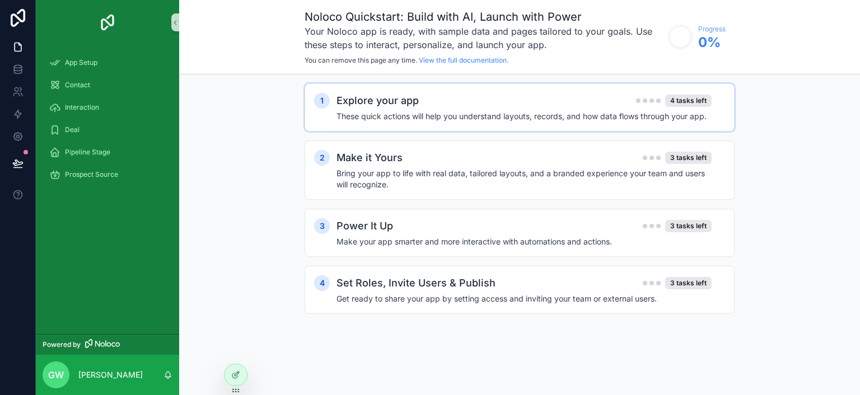
click at [410, 105] on h2 "Explore your app" at bounding box center [378, 101] width 82 height 16
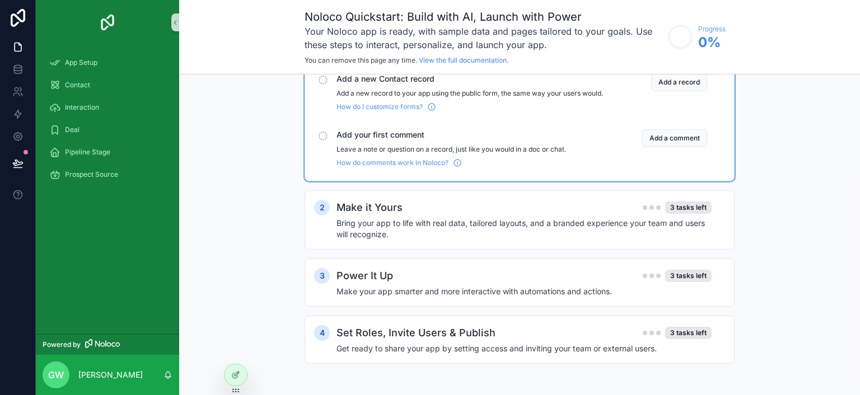
scroll to position [186, 0]
click at [534, 227] on h4 "Bring your app to life with real data, tailored layouts, and a branded experien…" at bounding box center [524, 229] width 375 height 22
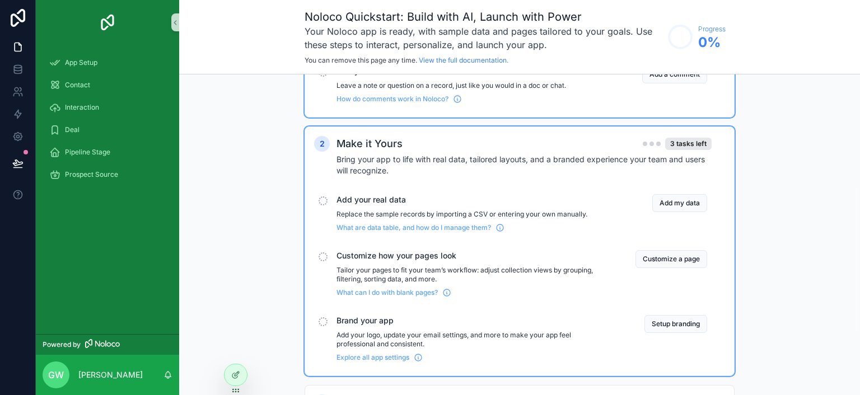
scroll to position [298, 0]
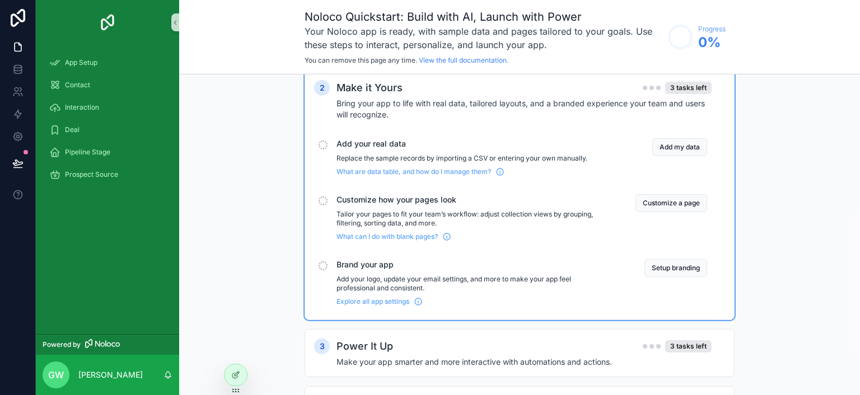
click at [325, 148] on div "Add your real data Replace the sample records by importing a CSV or entering yo…" at bounding box center [519, 157] width 411 height 47
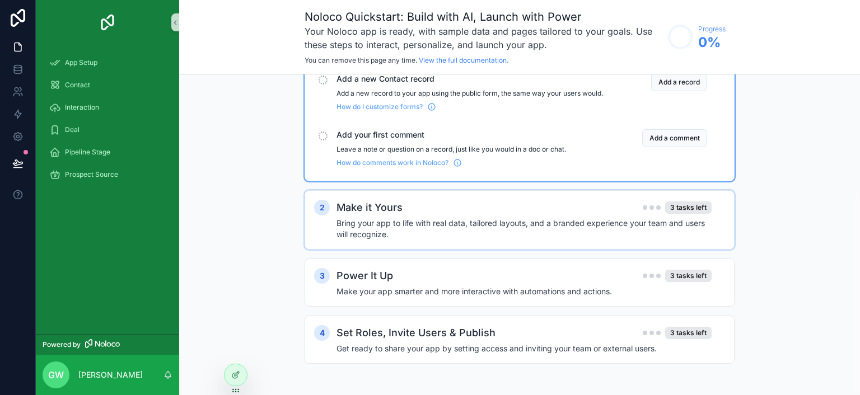
scroll to position [186, 0]
click at [513, 218] on h4 "Bring your app to life with real data, tailored layouts, and a branded experien…" at bounding box center [524, 229] width 375 height 22
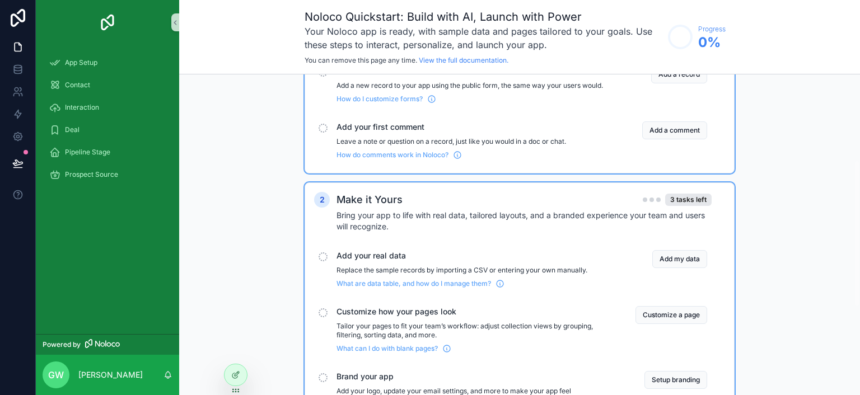
click at [319, 261] on div "scrollable content" at bounding box center [323, 257] width 9 height 9
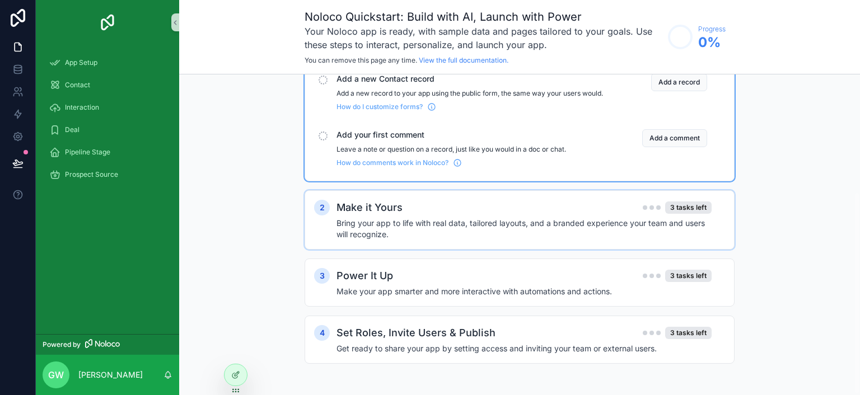
click at [351, 218] on h4 "Bring your app to life with real data, tailored layouts, and a branded experien…" at bounding box center [524, 229] width 375 height 22
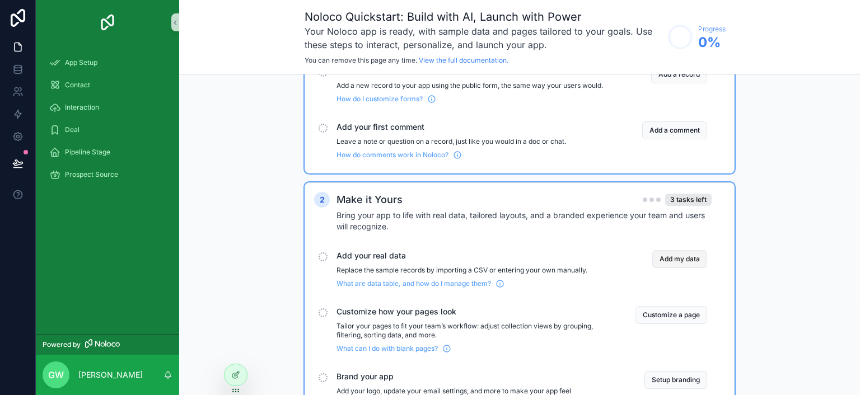
click at [679, 268] on button "Add my data" at bounding box center [679, 259] width 55 height 18
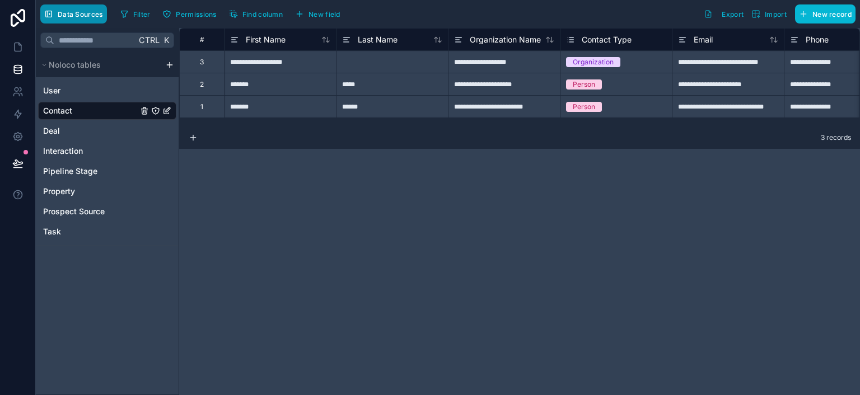
click at [81, 14] on span "Data Sources" at bounding box center [80, 14] width 45 height 8
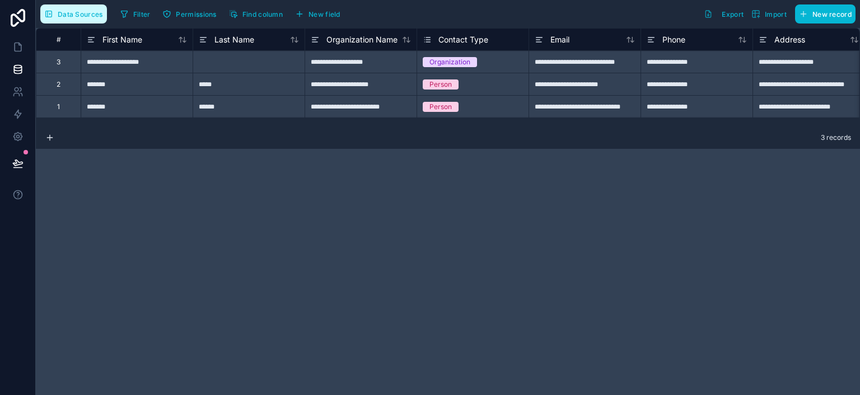
click at [79, 15] on span "Data Sources" at bounding box center [80, 14] width 45 height 8
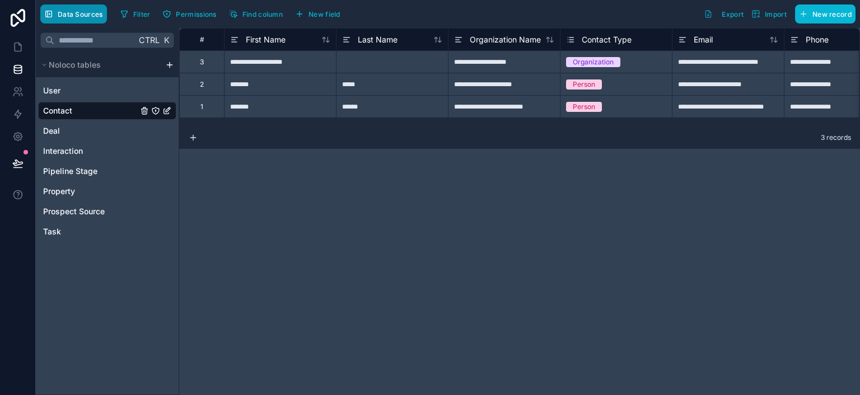
click at [79, 15] on span "Data Sources" at bounding box center [80, 14] width 45 height 8
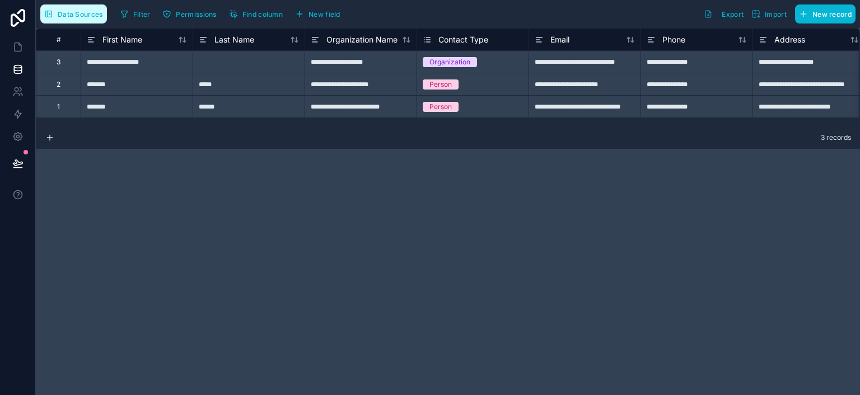
click at [79, 15] on span "Data Sources" at bounding box center [80, 14] width 45 height 8
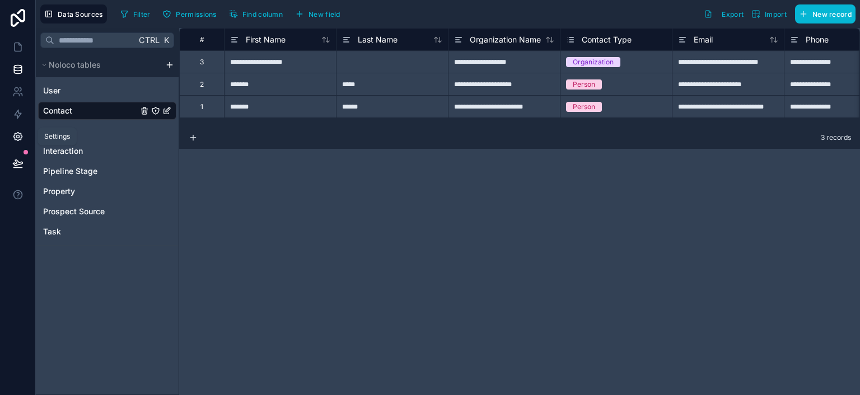
click at [23, 133] on link at bounding box center [17, 136] width 35 height 22
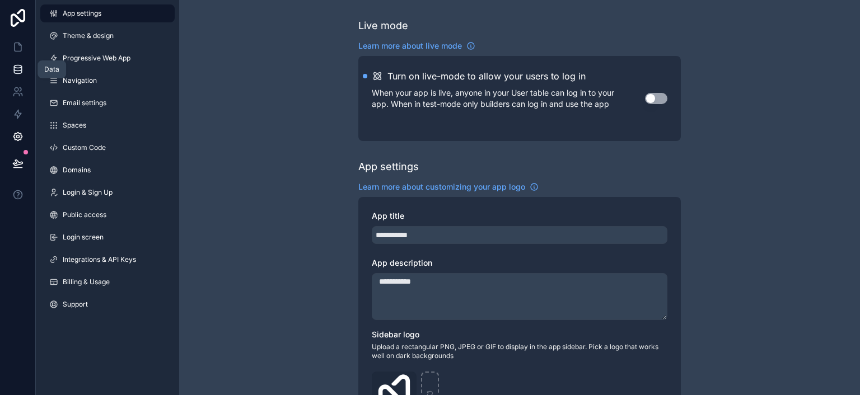
click at [22, 68] on icon at bounding box center [17, 69] width 11 height 11
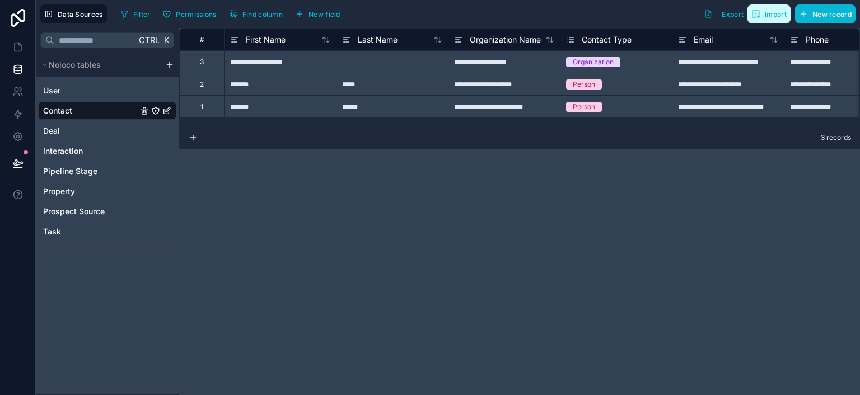
click at [769, 13] on span "Import" at bounding box center [776, 14] width 22 height 8
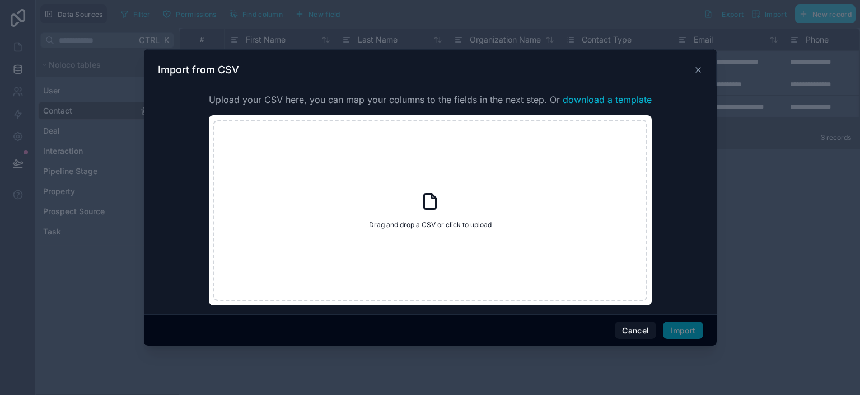
click at [697, 67] on icon at bounding box center [698, 70] width 9 height 9
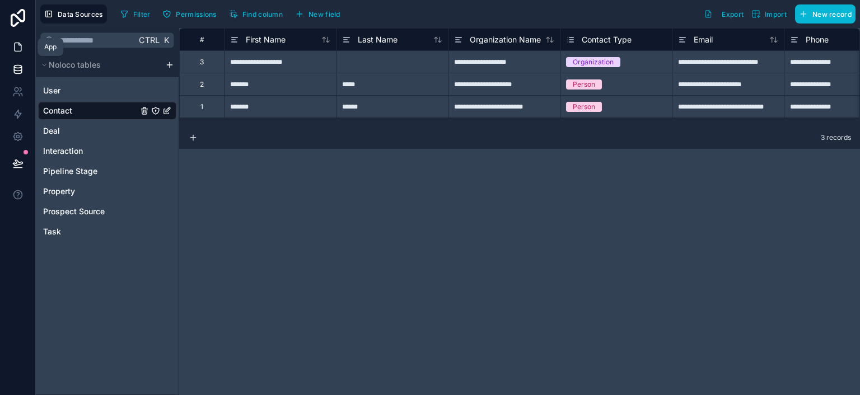
click at [13, 44] on icon at bounding box center [17, 46] width 11 height 11
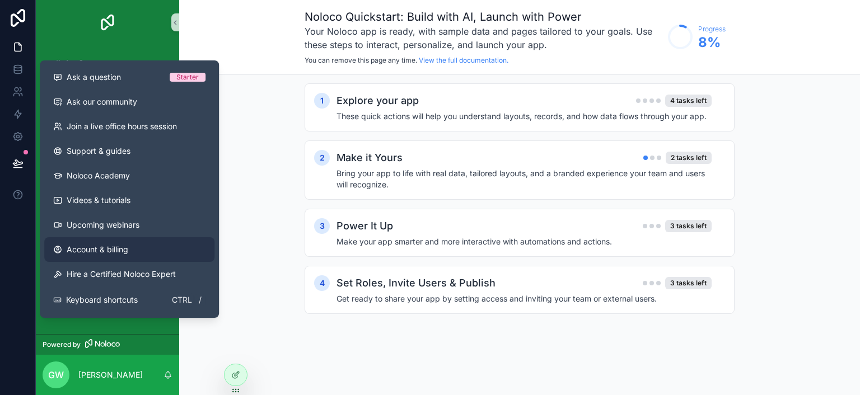
click at [90, 248] on span "Account & billing" at bounding box center [98, 249] width 62 height 11
